Goal: Task Accomplishment & Management: Use online tool/utility

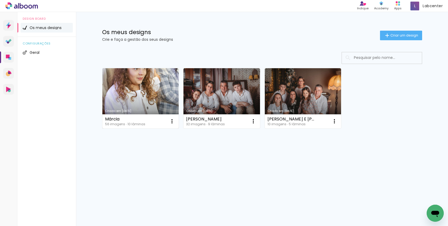
click at [140, 84] on link "Criado em [DATE]" at bounding box center [140, 98] width 77 height 60
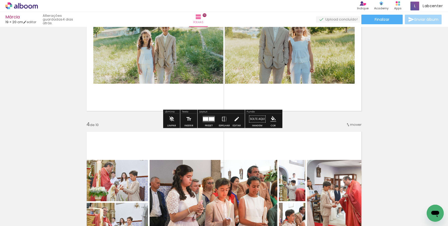
scroll to position [480, 0]
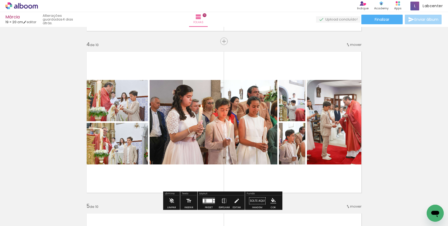
click at [293, 91] on div "Largura Cor" at bounding box center [296, 94] width 10 height 8
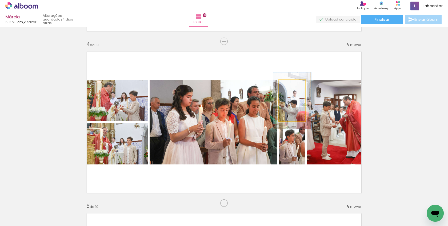
drag, startPoint x: 289, startPoint y: 86, endPoint x: 292, endPoint y: 85, distance: 2.7
type paper-slider "137"
click at [292, 85] on div at bounding box center [292, 85] width 9 height 9
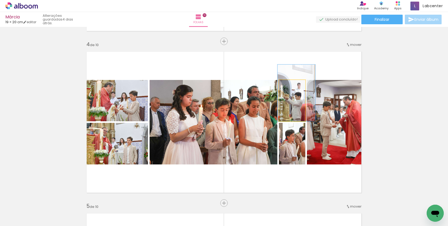
drag, startPoint x: 293, startPoint y: 105, endPoint x: 297, endPoint y: 94, distance: 12.2
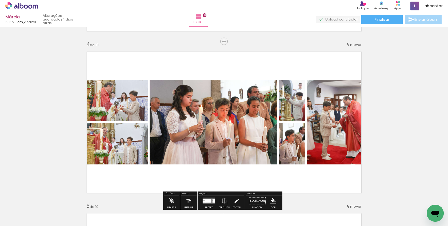
click at [293, 147] on quentale-photo at bounding box center [292, 144] width 26 height 42
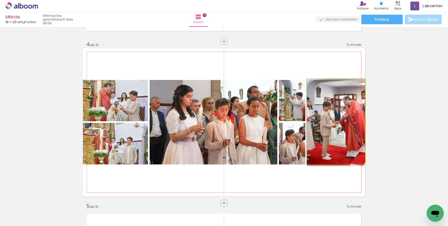
click at [346, 136] on quentale-photo at bounding box center [336, 122] width 58 height 85
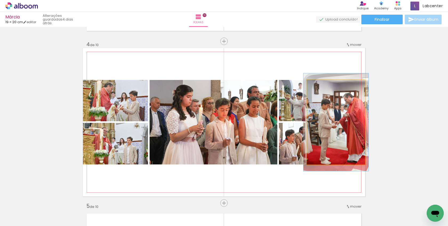
click at [321, 85] on div at bounding box center [321, 85] width 5 height 5
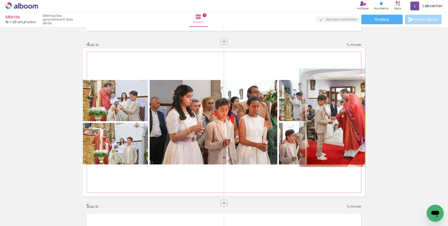
drag, startPoint x: 338, startPoint y: 135, endPoint x: 334, endPoint y: 130, distance: 5.8
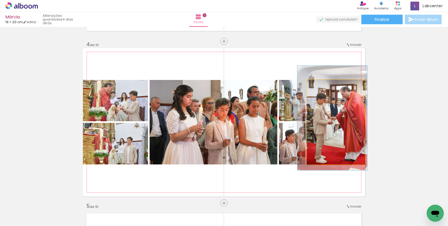
type paper-slider "120"
click at [322, 87] on div at bounding box center [323, 85] width 5 height 5
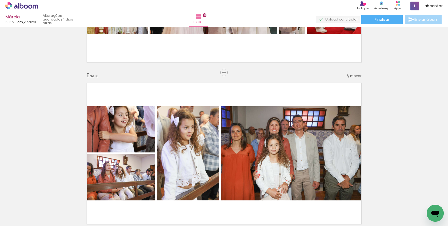
scroll to position [640, 0]
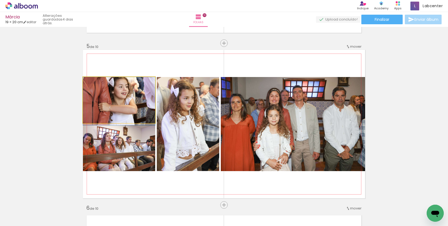
drag, startPoint x: 129, startPoint y: 103, endPoint x: 126, endPoint y: 112, distance: 9.6
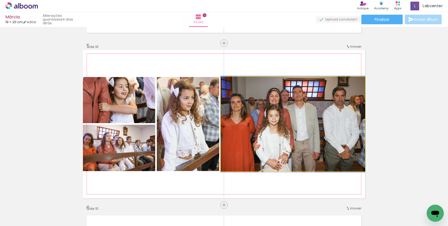
drag, startPoint x: 320, startPoint y: 125, endPoint x: 324, endPoint y: 125, distance: 4.0
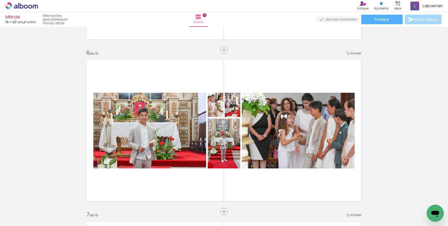
scroll to position [835, 0]
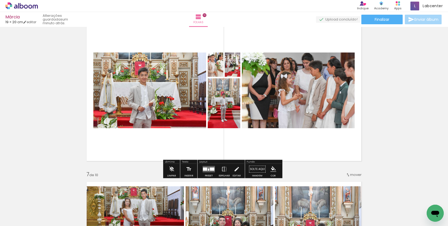
click at [211, 169] on div at bounding box center [212, 169] width 5 height 3
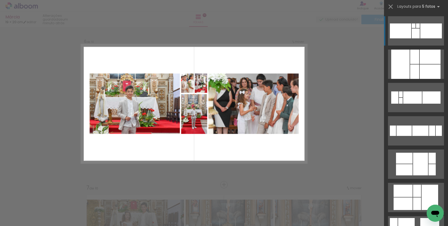
scroll to position [816, 0]
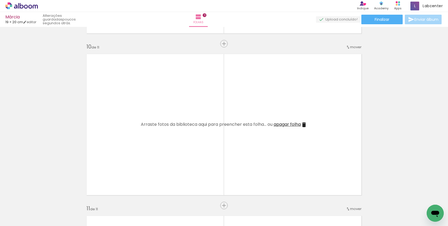
scroll to position [0, 59]
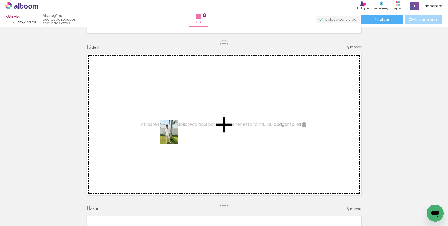
drag, startPoint x: 381, startPoint y: 208, endPoint x: 176, endPoint y: 137, distance: 217.1
click at [176, 137] on quentale-workspace at bounding box center [224, 113] width 448 height 226
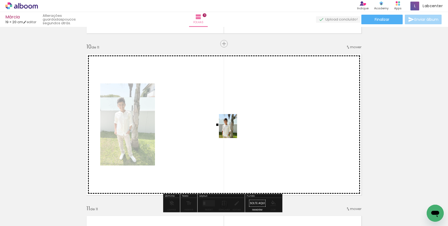
drag, startPoint x: 410, startPoint y: 209, endPoint x: 219, endPoint y: 129, distance: 207.5
click at [219, 129] on quentale-workspace at bounding box center [224, 113] width 448 height 226
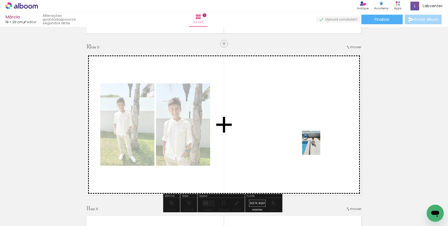
drag, startPoint x: 442, startPoint y: 204, endPoint x: 317, endPoint y: 154, distance: 135.0
click at [304, 137] on quentale-workspace at bounding box center [224, 113] width 448 height 226
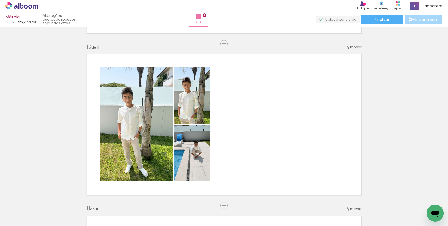
scroll to position [0, 366]
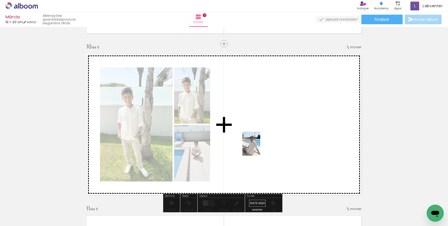
drag, startPoint x: 230, startPoint y: 214, endPoint x: 264, endPoint y: 163, distance: 61.2
click at [259, 148] on quentale-workspace at bounding box center [224, 113] width 448 height 226
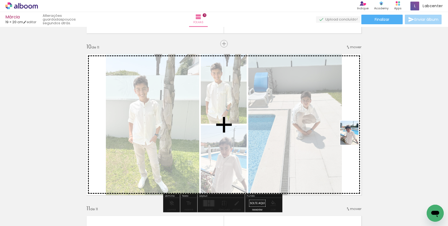
drag, startPoint x: 253, startPoint y: 210, endPoint x: 309, endPoint y: 215, distance: 55.7
click at [356, 137] on quentale-workspace at bounding box center [224, 113] width 448 height 226
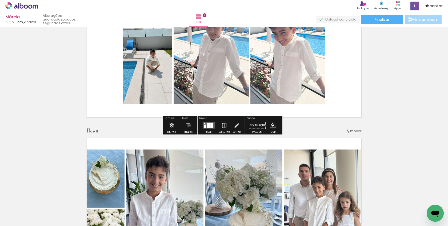
scroll to position [1529, 0]
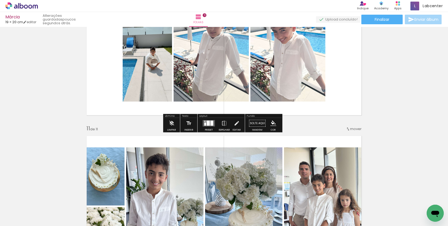
click at [205, 124] on div at bounding box center [205, 124] width 2 height 3
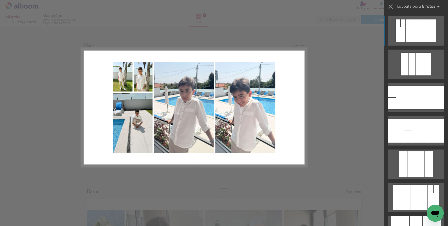
scroll to position [1464, 0]
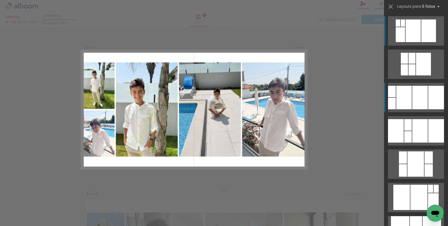
click at [407, 97] on div at bounding box center [403, 97] width 15 height 23
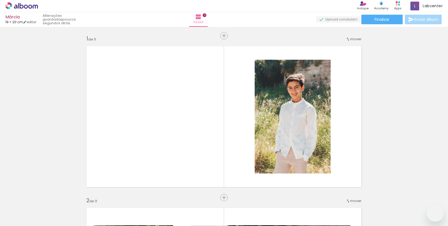
click at [0, 0] on slot at bounding box center [0, 0] width 0 height 0
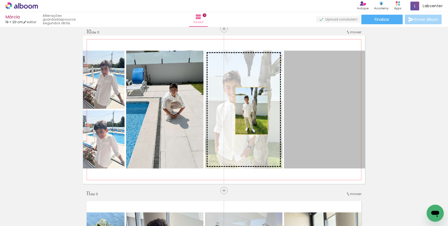
drag, startPoint x: 335, startPoint y: 110, endPoint x: 250, endPoint y: 111, distance: 85.9
click at [0, 0] on slot at bounding box center [0, 0] width 0 height 0
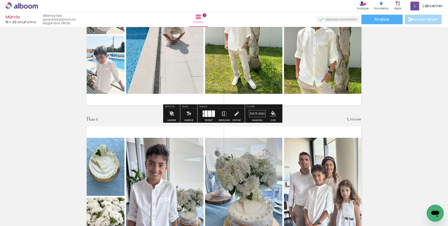
scroll to position [1544, 0]
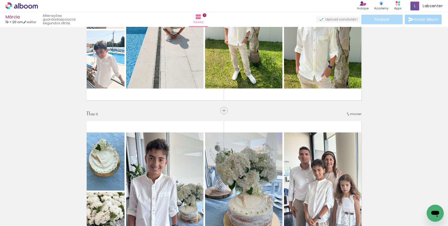
click at [385, 18] on span "Finalizar" at bounding box center [382, 20] width 15 height 4
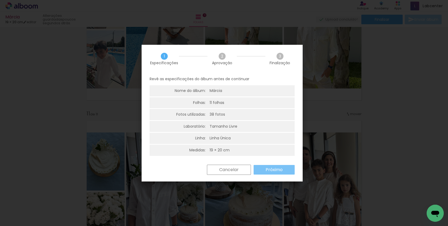
click at [277, 165] on paper-button "Próximo" at bounding box center [274, 170] width 41 height 10
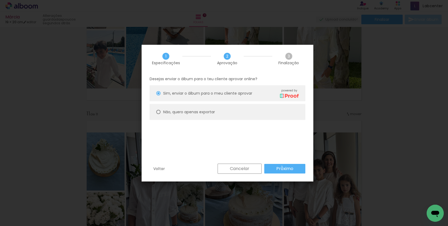
click at [0, 0] on slot "Próximo" at bounding box center [0, 0] width 0 height 0
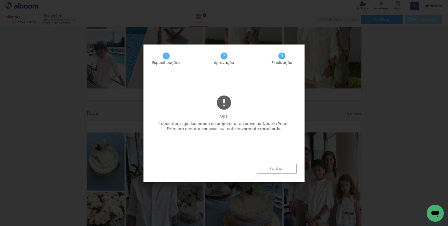
click at [0, 0] on slot "Fechar" at bounding box center [0, 0] width 0 height 0
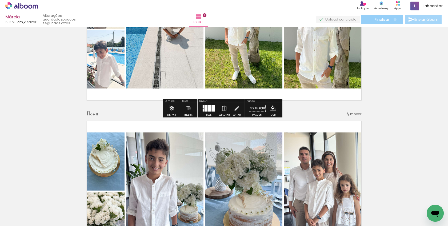
click at [393, 19] on paper-button "Finalizar" at bounding box center [381, 20] width 41 height 10
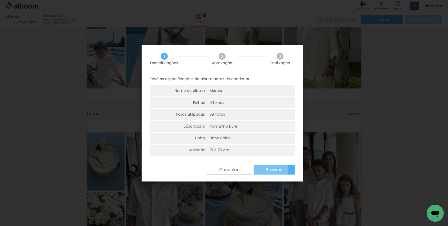
click at [0, 0] on slot "Próximo" at bounding box center [0, 0] width 0 height 0
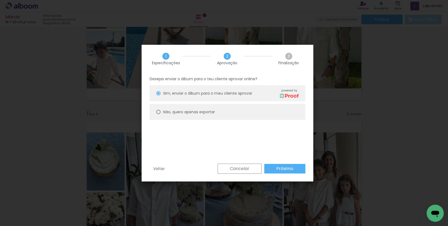
click at [0, 0] on slot "Não, quero apenas exportar" at bounding box center [0, 0] width 0 height 0
type paper-radio-button "on"
click at [273, 171] on paper-button "Próximo" at bounding box center [284, 169] width 41 height 10
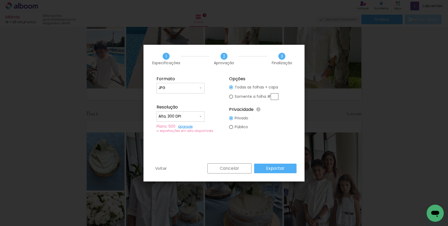
click at [190, 118] on input "Alta, 300 DPI" at bounding box center [178, 116] width 40 height 5
click at [189, 126] on paper-item "Baixa" at bounding box center [181, 126] width 48 height 11
type input "Baixa"
click at [0, 0] on slot "Exportar" at bounding box center [0, 0] width 0 height 0
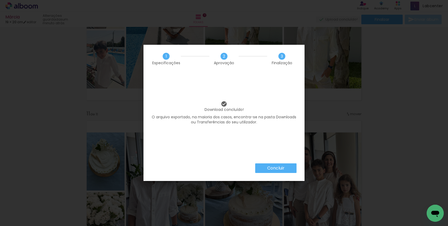
click at [266, 170] on paper-button "Concluir" at bounding box center [275, 168] width 41 height 10
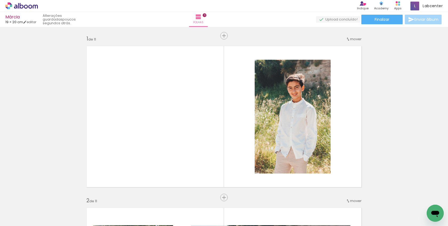
scroll to position [1544, 0]
